Goal: Complete application form: Complete application form

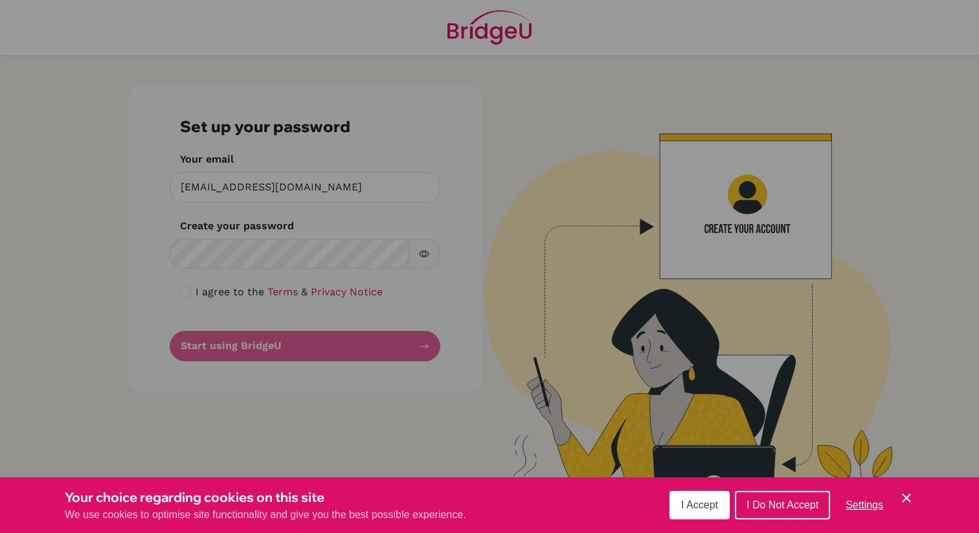
click at [708, 501] on span "I Accept" at bounding box center [699, 504] width 37 height 11
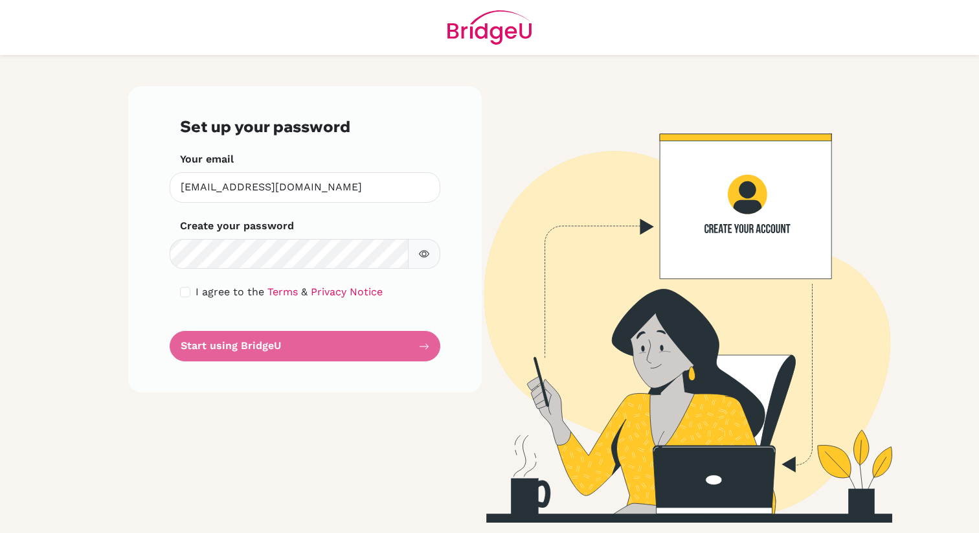
click at [423, 260] on button "button" at bounding box center [424, 254] width 32 height 30
click at [185, 293] on input "checkbox" at bounding box center [185, 292] width 10 height 10
checkbox input "true"
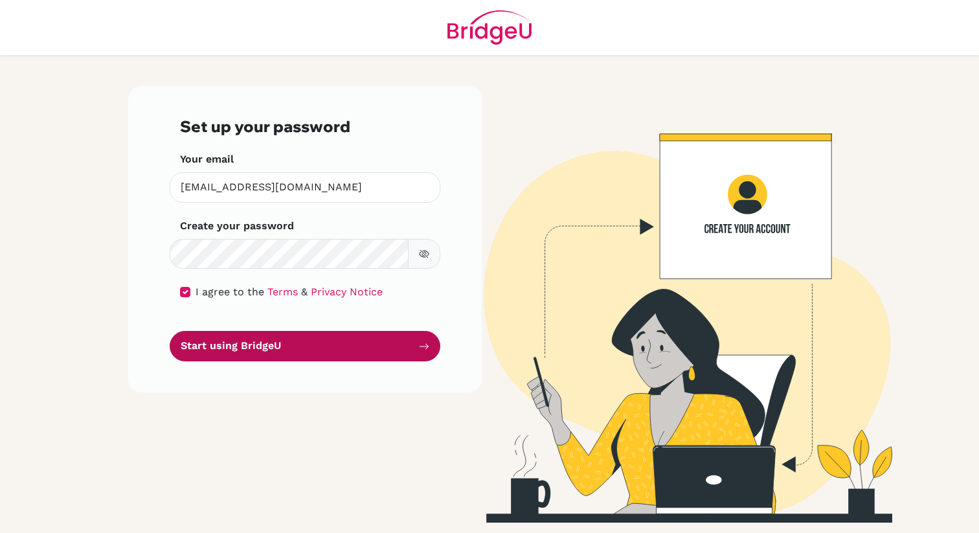
click at [258, 355] on button "Start using BridgeU" at bounding box center [305, 346] width 271 height 30
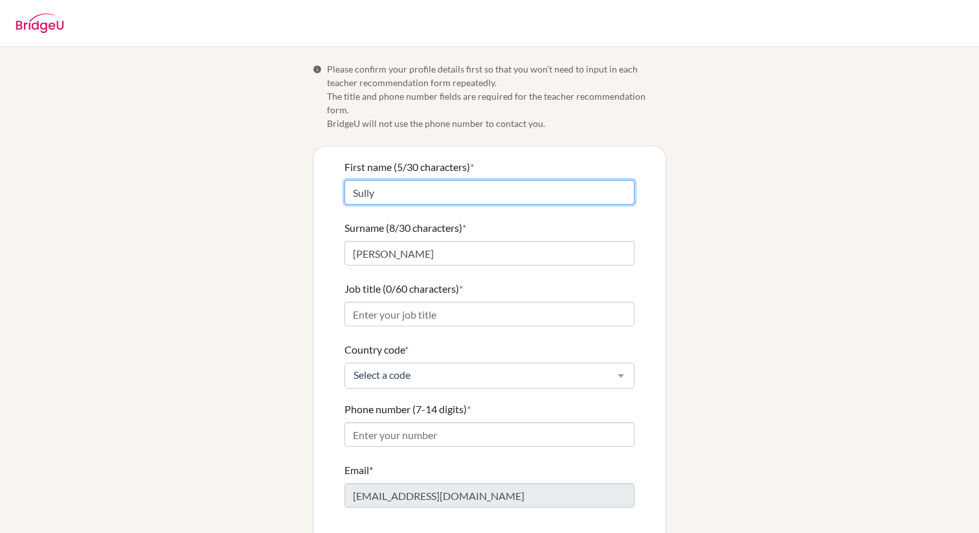
drag, startPoint x: 433, startPoint y: 181, endPoint x: 319, endPoint y: 172, distance: 114.4
click at [319, 172] on div "First name (5/30 characters) * Sully Surname (8/30 characters) * [PERSON_NAME] …" at bounding box center [489, 361] width 352 height 430
type input "[PERSON_NAME]"
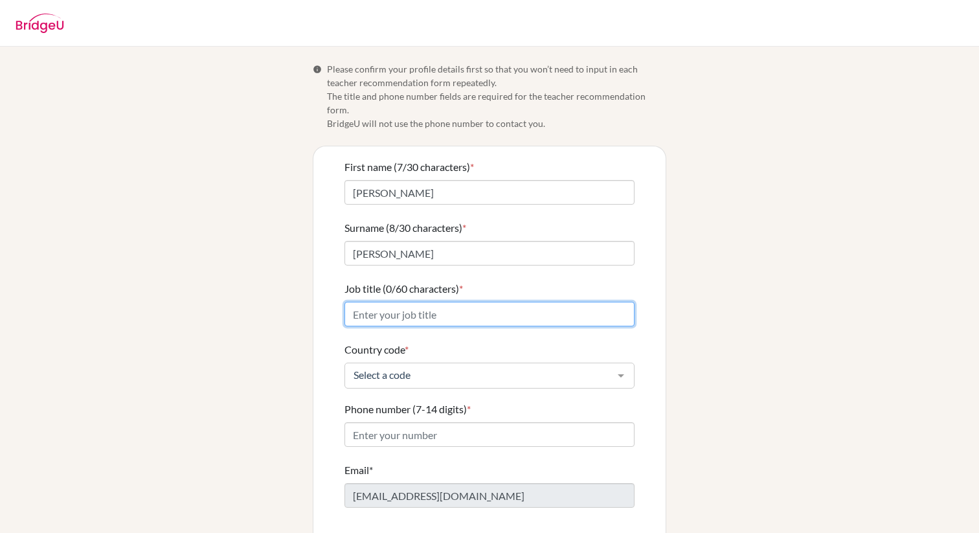
click at [436, 302] on input "Job title (0/60 characters) *" at bounding box center [489, 314] width 290 height 25
type input "Teacher"
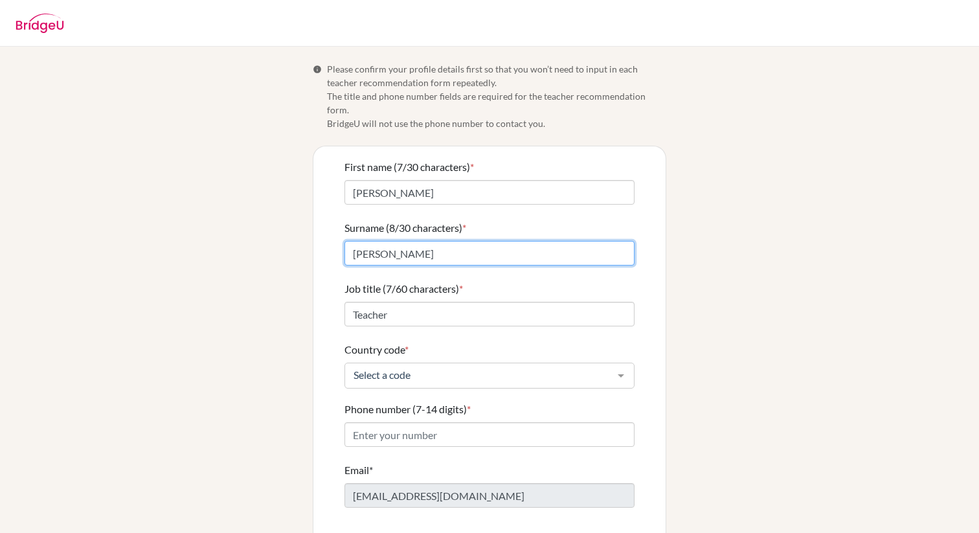
click at [503, 242] on form "First name (7/30 characters) * [PERSON_NAME] Surname (8/30 characters) * [PERSO…" at bounding box center [489, 361] width 290 height 404
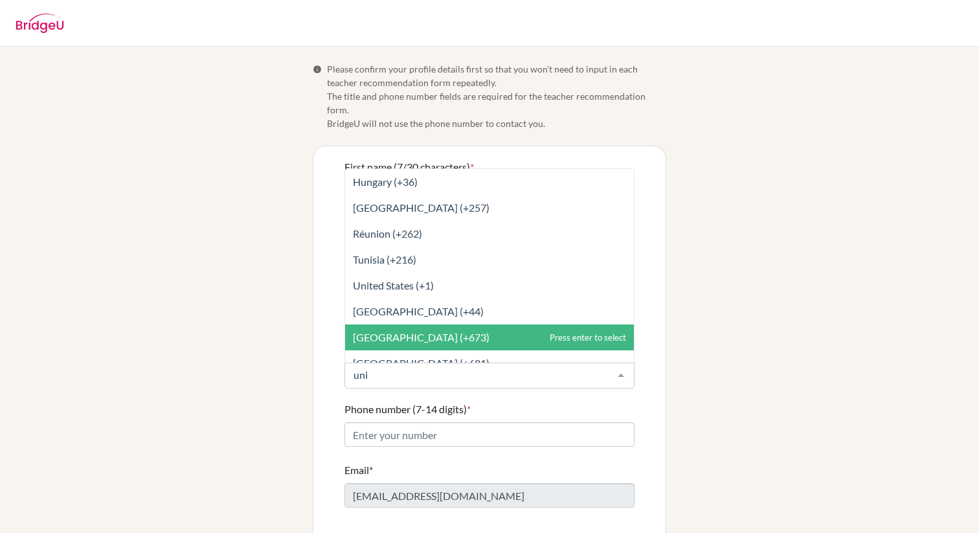
type input "unit"
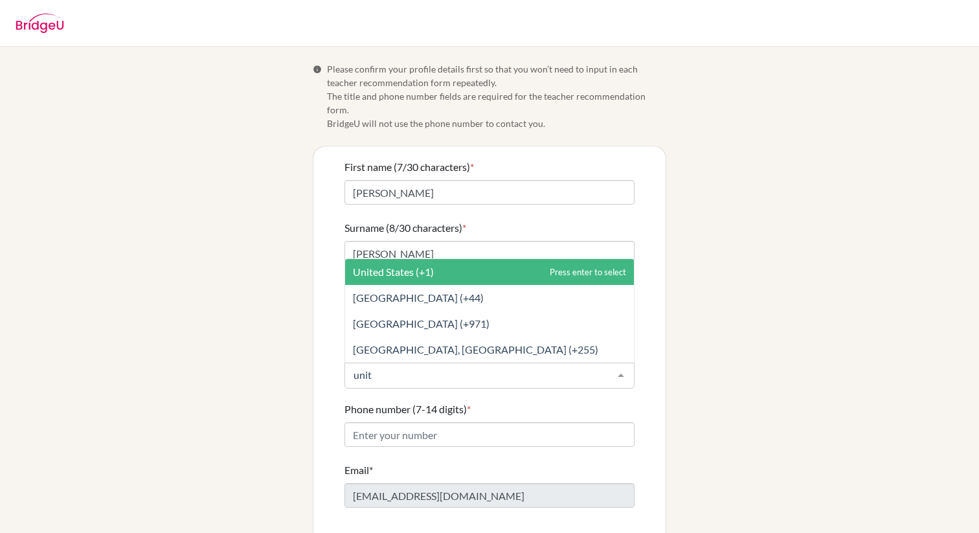
click at [460, 260] on span "United States (+1)" at bounding box center [489, 272] width 289 height 26
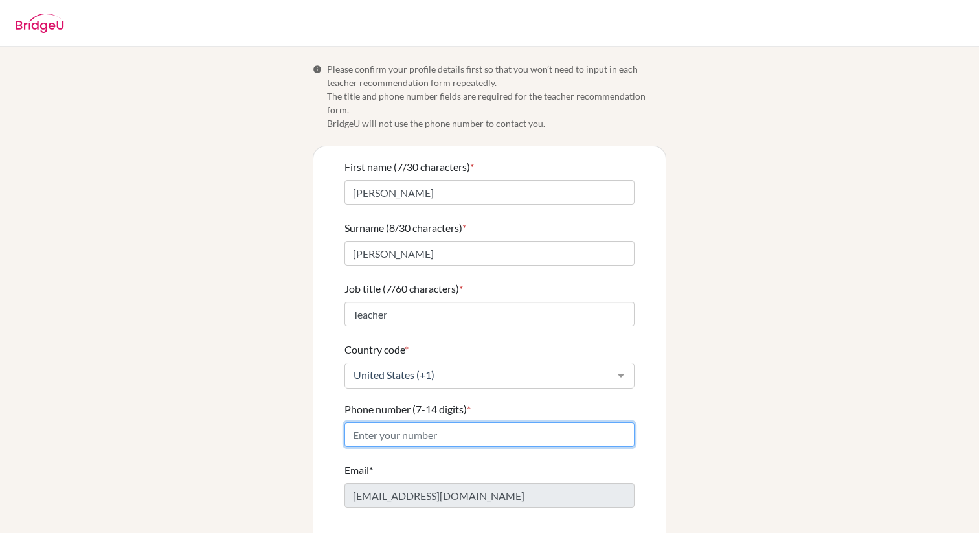
click at [427, 422] on input "Phone number (7-14 digits) *" at bounding box center [489, 434] width 290 height 25
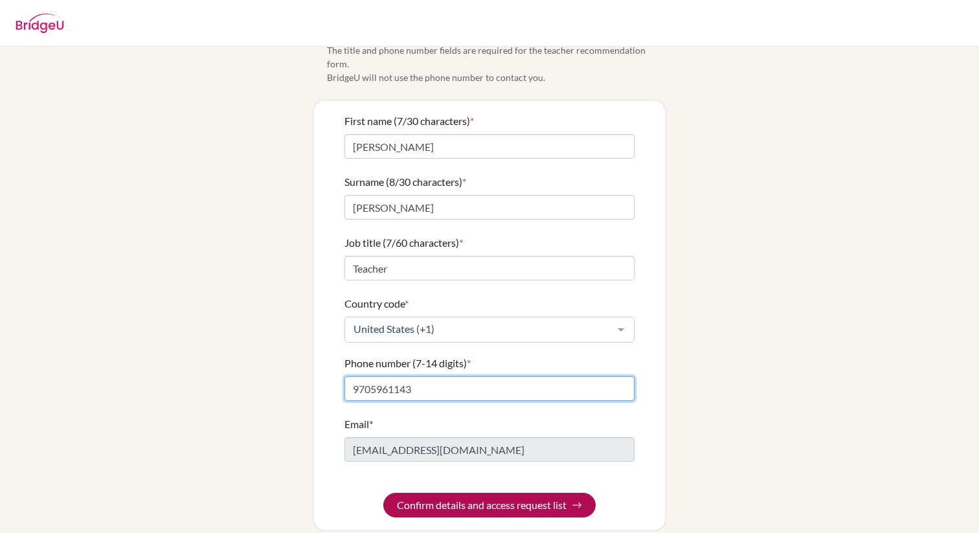
type input "9705961143"
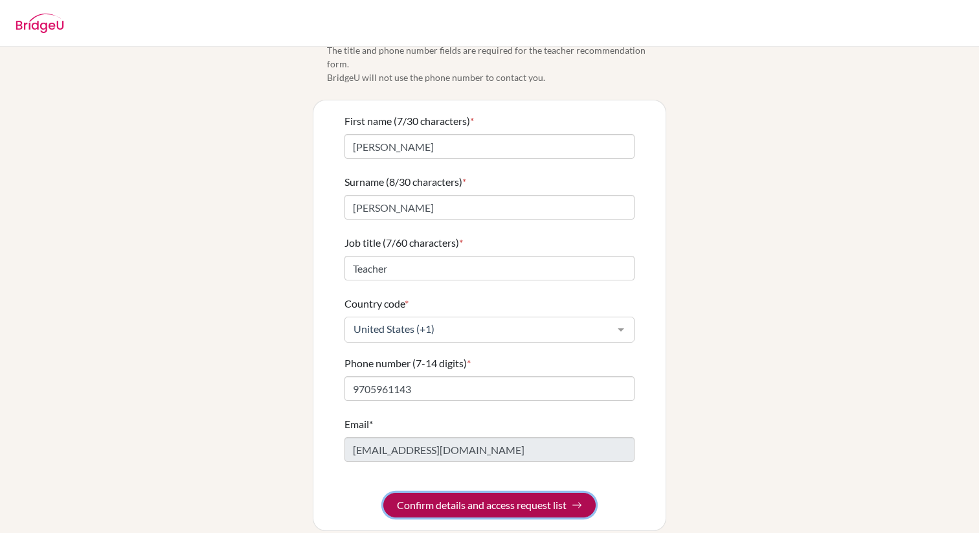
click at [556, 496] on button "Confirm details and access request list" at bounding box center [489, 505] width 212 height 25
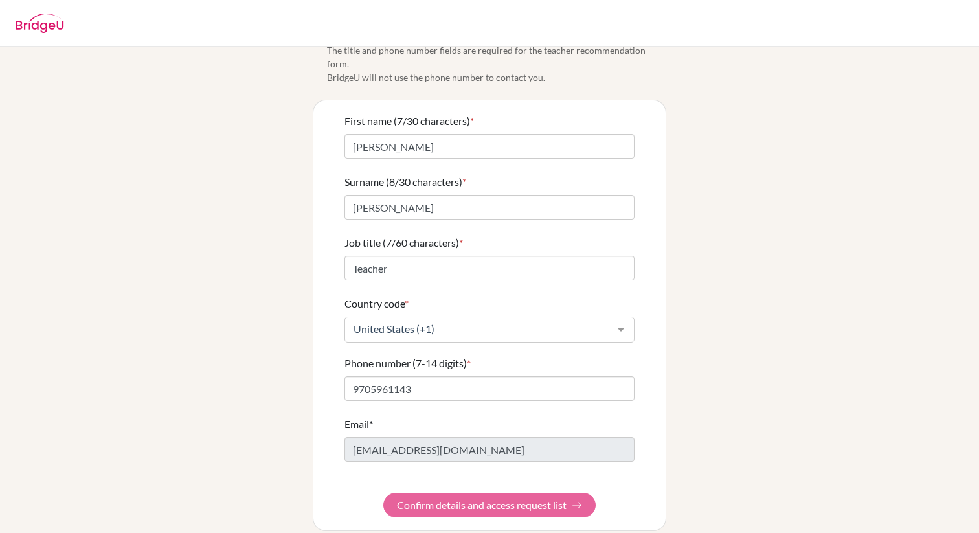
scroll to position [0, 0]
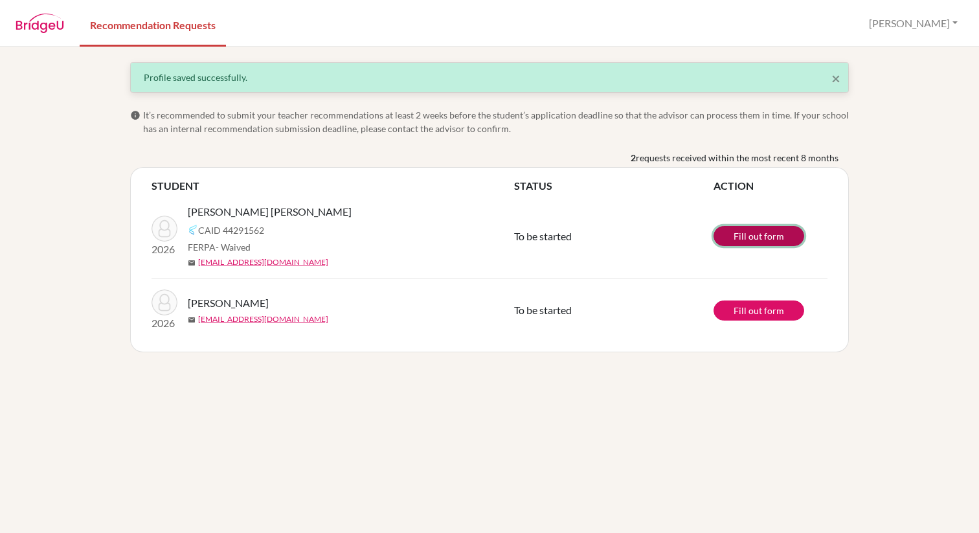
click at [765, 240] on link "Fill out form" at bounding box center [759, 236] width 91 height 20
